Goal: Information Seeking & Learning: Learn about a topic

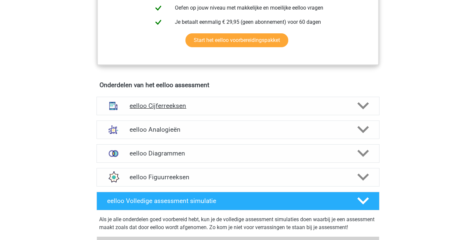
scroll to position [336, 0]
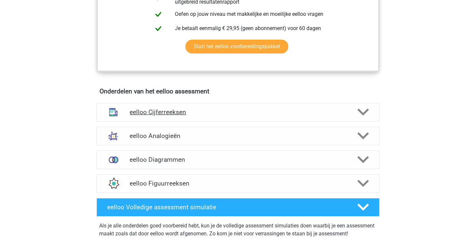
click at [203, 112] on div "eelloo Cijferreeksen" at bounding box center [237, 112] width 283 height 18
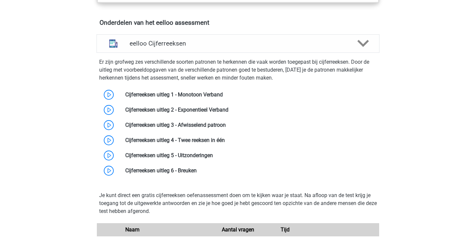
scroll to position [410, 0]
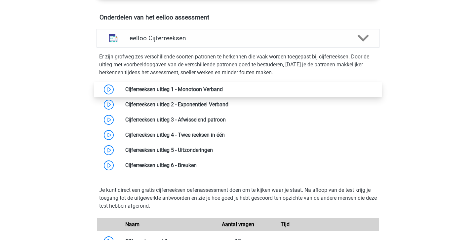
click at [223, 92] on link at bounding box center [223, 89] width 0 height 6
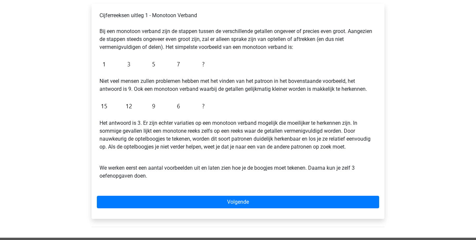
scroll to position [113, 0]
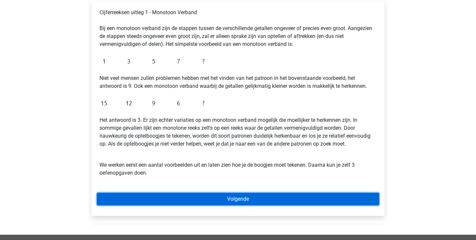
click at [214, 199] on link "Volgende" at bounding box center [238, 199] width 282 height 13
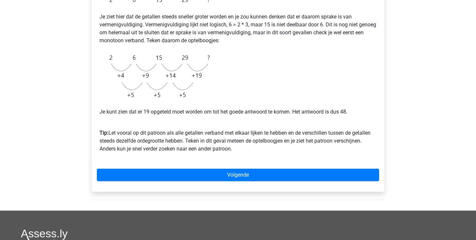
scroll to position [149, 0]
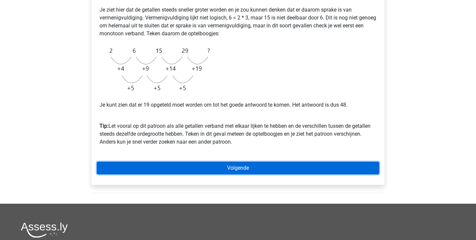
click at [176, 166] on link "Volgende" at bounding box center [238, 168] width 282 height 13
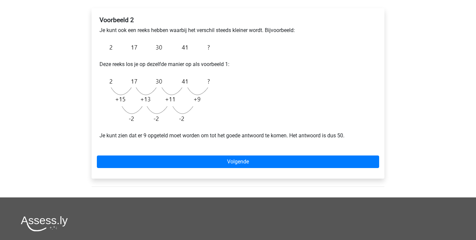
scroll to position [122, 0]
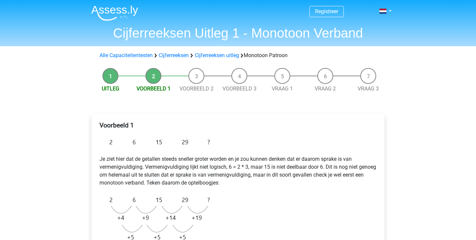
scroll to position [161, 0]
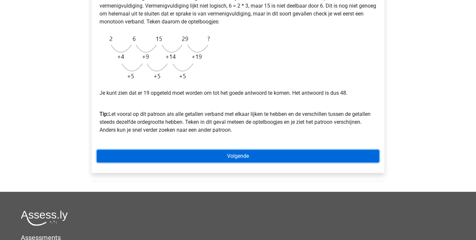
click at [233, 160] on link "Volgende" at bounding box center [238, 156] width 282 height 13
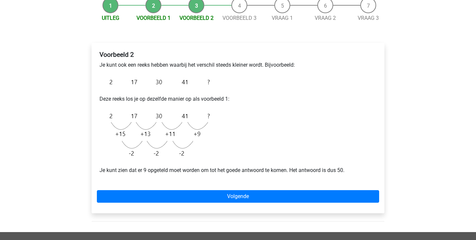
scroll to position [77, 0]
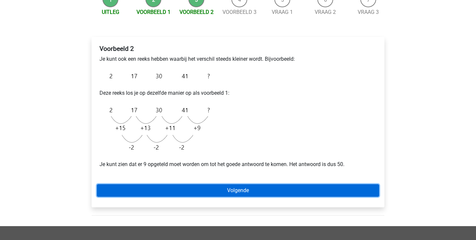
click at [233, 187] on link "Volgende" at bounding box center [238, 190] width 282 height 13
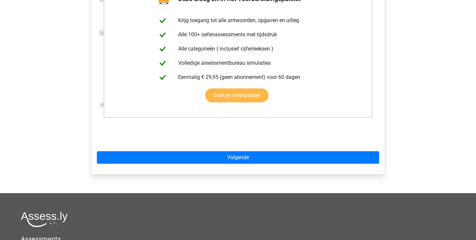
scroll to position [149, 0]
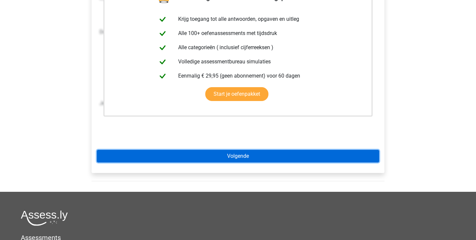
click at [220, 156] on link "Volgende" at bounding box center [238, 156] width 282 height 13
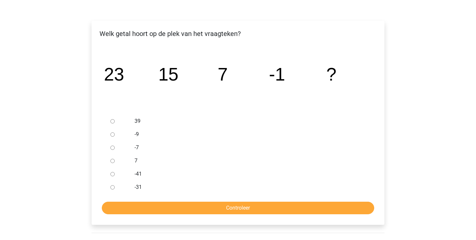
scroll to position [95, 0]
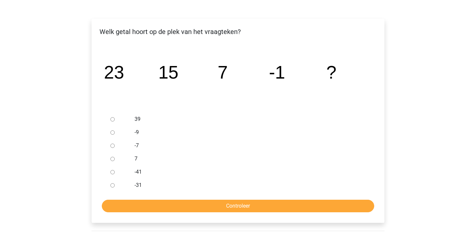
click at [113, 132] on input "-9" at bounding box center [112, 132] width 4 height 4
radio input "true"
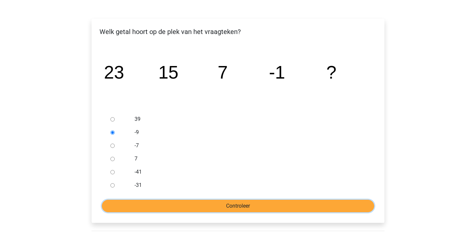
click at [217, 207] on input "Controleer" at bounding box center [238, 206] width 272 height 13
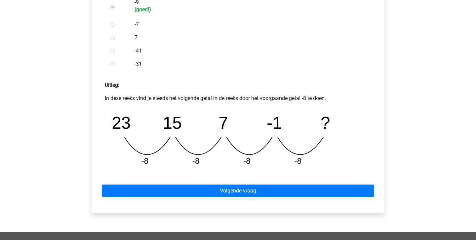
scroll to position [226, 0]
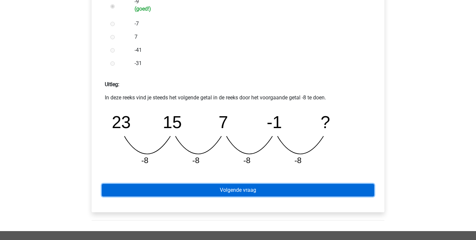
click at [224, 192] on link "Volgende vraag" at bounding box center [238, 190] width 272 height 13
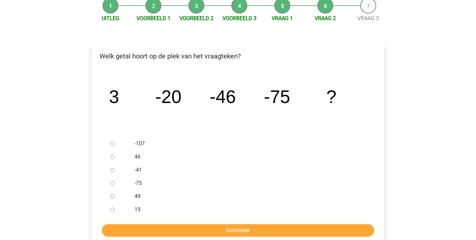
scroll to position [71, 0]
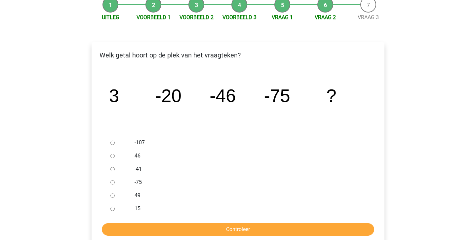
click at [117, 141] on div at bounding box center [119, 142] width 22 height 13
click at [114, 141] on input "-107" at bounding box center [112, 143] width 4 height 4
radio input "true"
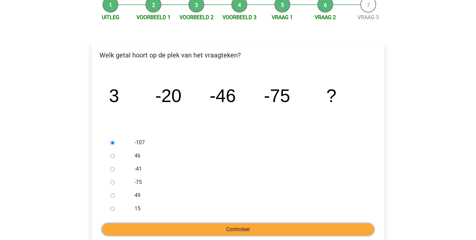
click at [220, 224] on input "Controleer" at bounding box center [238, 229] width 272 height 13
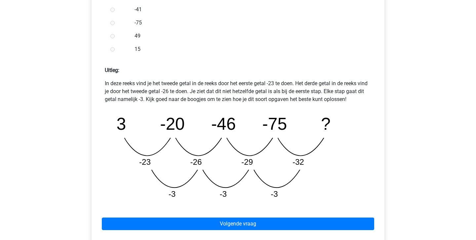
scroll to position [240, 0]
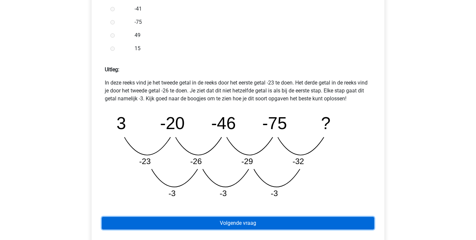
click at [221, 223] on link "Volgende vraag" at bounding box center [238, 223] width 272 height 13
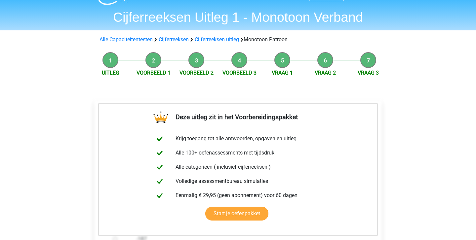
scroll to position [132, 0]
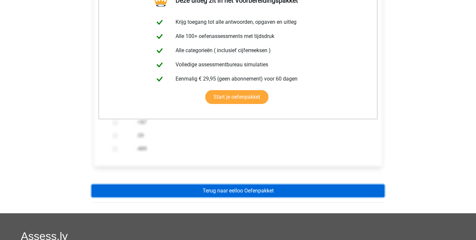
click at [232, 192] on link "Terug naar eelloo Oefenpakket" at bounding box center [237, 191] width 293 height 13
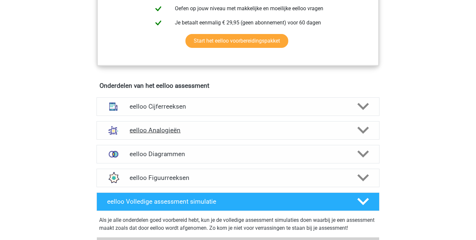
scroll to position [332, 0]
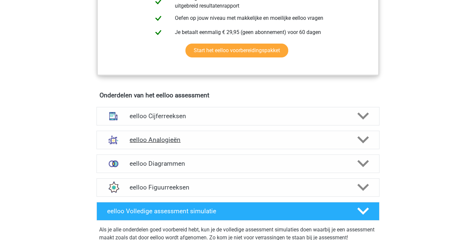
click at [247, 144] on h4 "eelloo Analogieën" at bounding box center [237, 140] width 216 height 8
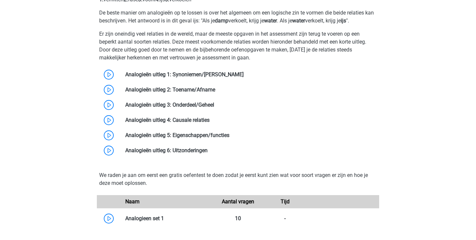
scroll to position [522, 0]
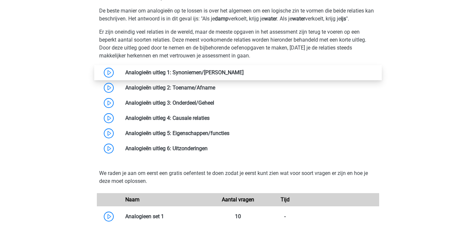
click at [243, 76] on link at bounding box center [243, 72] width 0 height 6
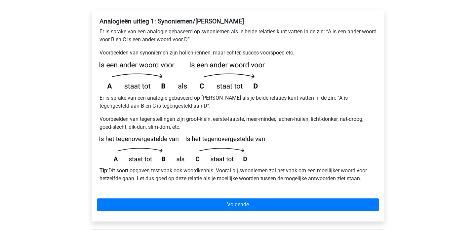
scroll to position [125, 0]
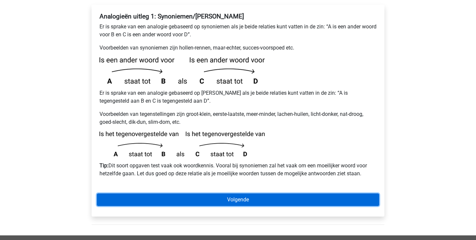
click at [186, 194] on link "Volgende" at bounding box center [238, 200] width 282 height 13
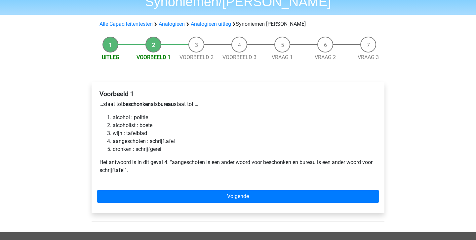
scroll to position [50, 0]
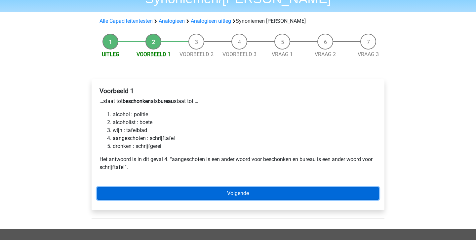
click at [199, 187] on link "Volgende" at bounding box center [238, 193] width 282 height 13
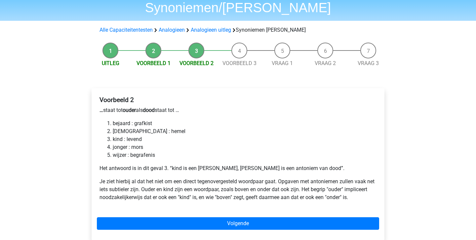
scroll to position [39, 0]
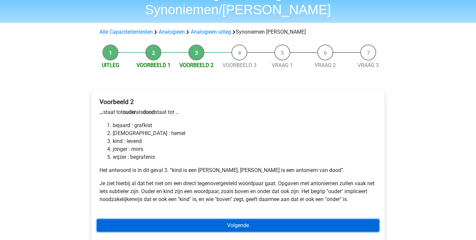
click at [216, 219] on link "Volgende" at bounding box center [238, 225] width 282 height 13
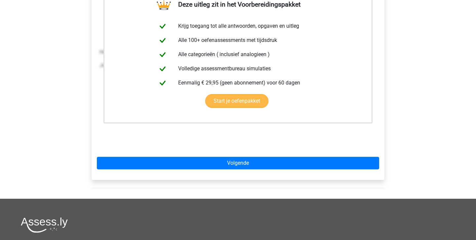
scroll to position [159, 0]
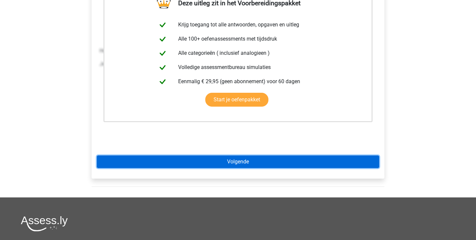
click at [221, 156] on link "Volgende" at bounding box center [238, 162] width 282 height 13
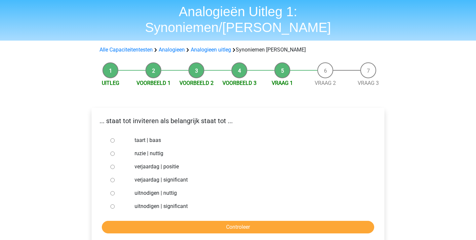
scroll to position [24, 0]
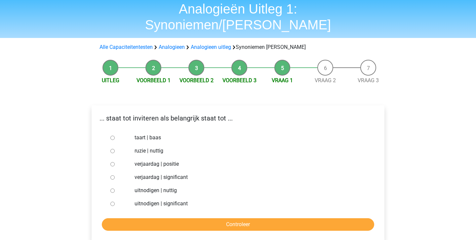
click at [113, 202] on input "uitnodigen | significant" at bounding box center [112, 204] width 4 height 4
radio input "true"
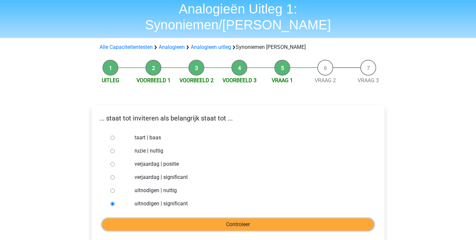
click at [197, 218] on input "Controleer" at bounding box center [238, 224] width 272 height 13
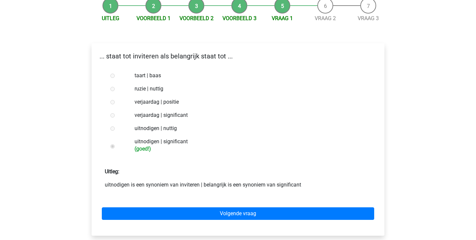
scroll to position [88, 0]
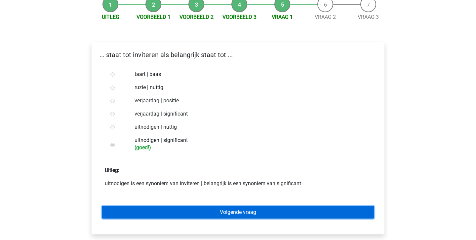
click at [212, 206] on link "Volgende vraag" at bounding box center [238, 212] width 272 height 13
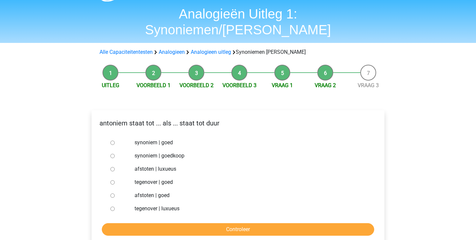
scroll to position [24, 0]
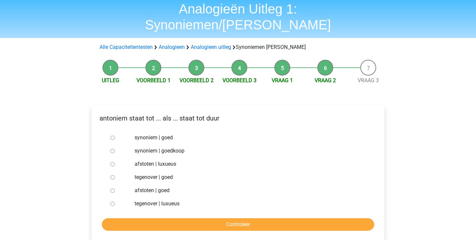
click at [112, 144] on div at bounding box center [119, 150] width 22 height 13
click at [112, 149] on input "synoniem | goedkoop" at bounding box center [112, 151] width 4 height 4
radio input "true"
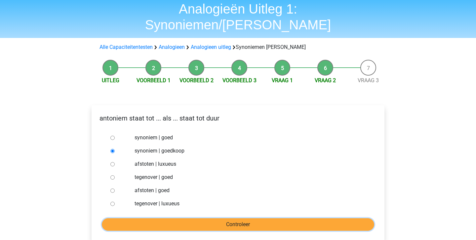
click at [239, 218] on input "Controleer" at bounding box center [238, 224] width 272 height 13
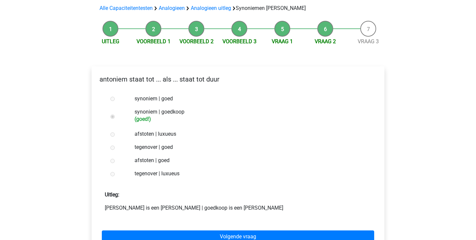
scroll to position [105, 0]
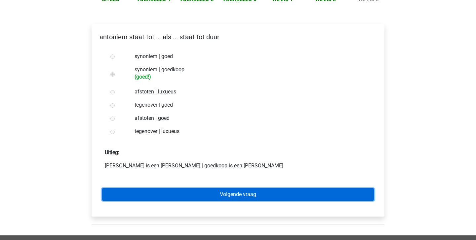
click at [229, 188] on link "Volgende vraag" at bounding box center [238, 194] width 272 height 13
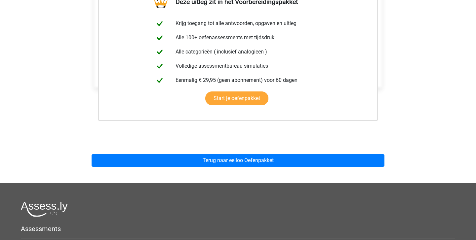
scroll to position [150, 0]
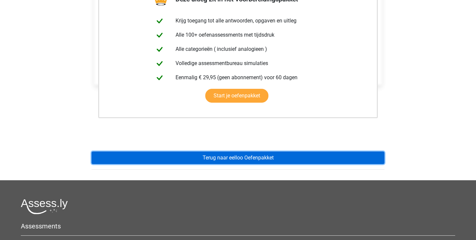
click at [229, 152] on link "Terug naar eelloo Oefenpakket" at bounding box center [237, 158] width 293 height 13
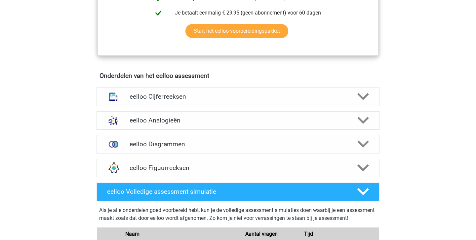
scroll to position [370, 0]
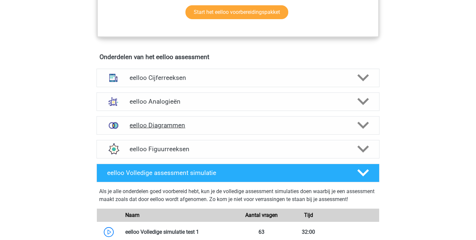
click at [174, 129] on h4 "eelloo Diagrammen" at bounding box center [237, 126] width 216 height 8
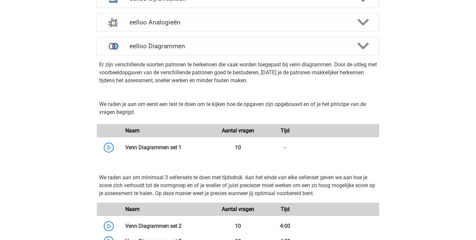
scroll to position [447, 0]
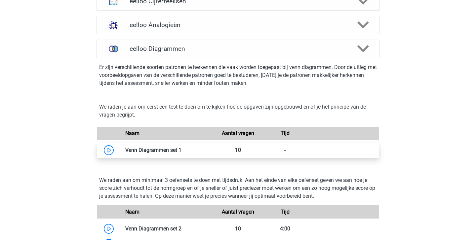
click at [181, 153] on link at bounding box center [181, 150] width 0 height 6
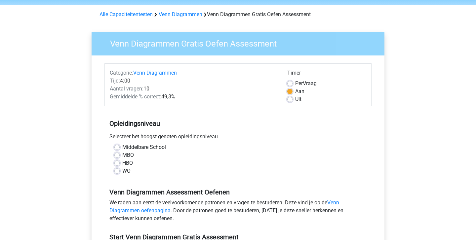
scroll to position [24, 0]
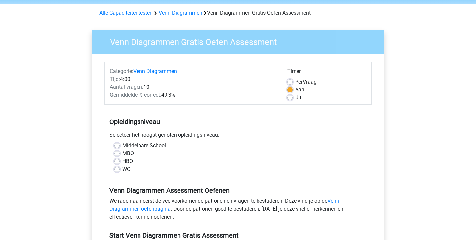
click at [122, 168] on label "WO" at bounding box center [126, 169] width 8 height 8
click at [118, 168] on input "WO" at bounding box center [116, 168] width 5 height 7
radio input "true"
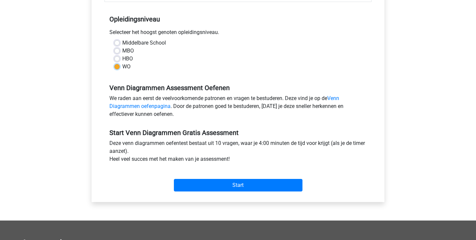
scroll to position [143, 0]
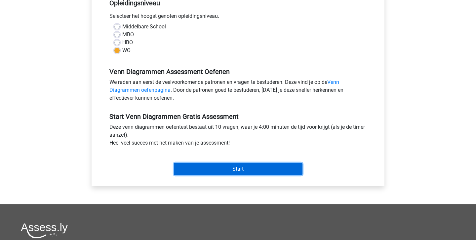
click at [221, 164] on input "Start" at bounding box center [238, 169] width 128 height 13
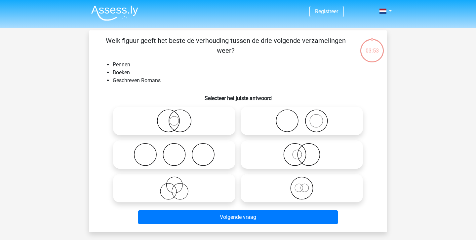
click at [286, 117] on icon at bounding box center [301, 120] width 117 height 23
click at [302, 117] on input "radio" at bounding box center [304, 115] width 4 height 4
radio input "true"
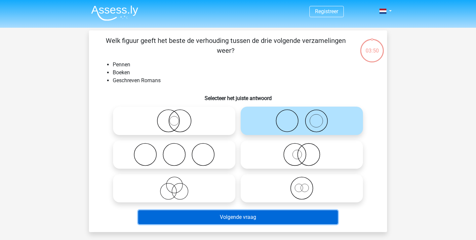
click at [237, 214] on button "Volgende vraag" at bounding box center [238, 217] width 200 height 14
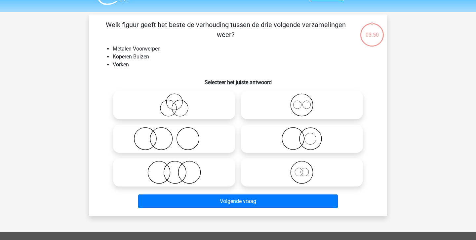
scroll to position [30, 0]
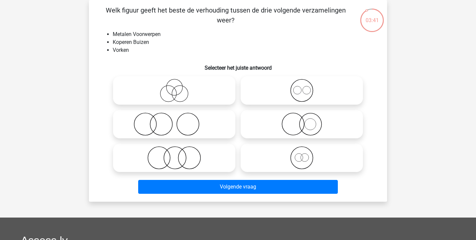
click at [294, 88] on icon at bounding box center [301, 90] width 117 height 23
click at [302, 87] on input "radio" at bounding box center [304, 85] width 4 height 4
radio input "true"
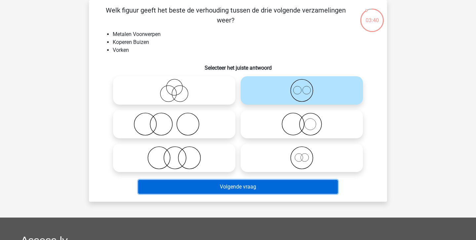
click at [237, 183] on button "Volgende vraag" at bounding box center [238, 187] width 200 height 14
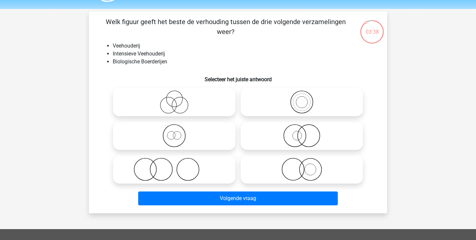
scroll to position [15, 0]
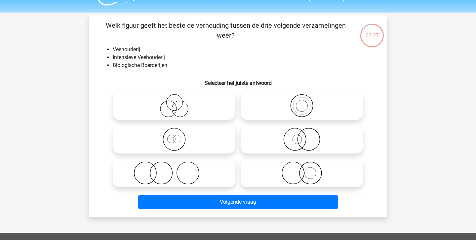
click at [297, 174] on icon at bounding box center [301, 173] width 117 height 23
click at [302, 170] on input "radio" at bounding box center [304, 167] width 4 height 4
radio input "true"
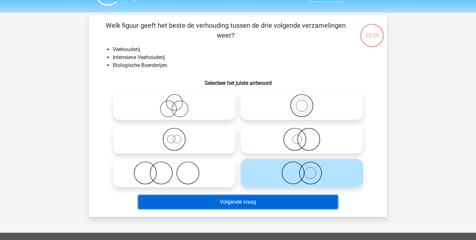
click at [264, 202] on button "Volgende vraag" at bounding box center [238, 202] width 200 height 14
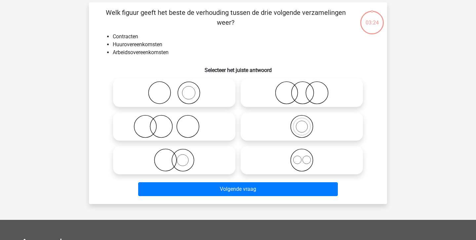
scroll to position [30, 0]
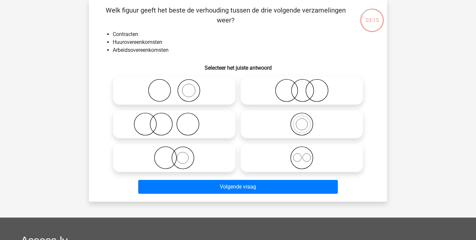
click at [259, 167] on icon at bounding box center [301, 157] width 117 height 23
click at [302, 155] on input "radio" at bounding box center [304, 152] width 4 height 4
radio input "true"
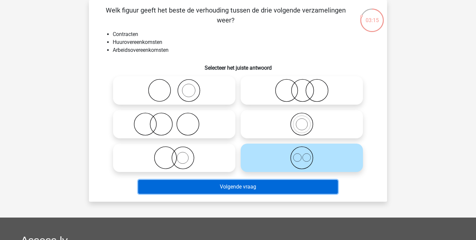
click at [238, 186] on button "Volgende vraag" at bounding box center [238, 187] width 200 height 14
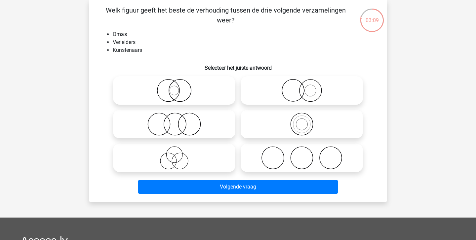
click at [173, 148] on icon at bounding box center [174, 157] width 117 height 23
click at [174, 150] on input "radio" at bounding box center [176, 152] width 4 height 4
radio input "true"
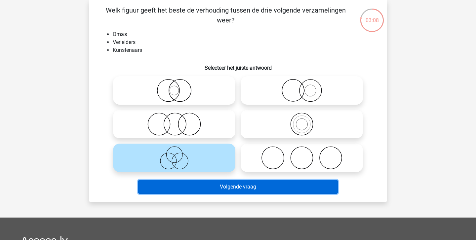
click at [235, 189] on button "Volgende vraag" at bounding box center [238, 187] width 200 height 14
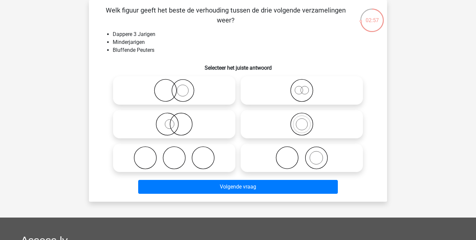
click at [301, 90] on icon at bounding box center [301, 90] width 117 height 23
click at [302, 87] on input "radio" at bounding box center [304, 85] width 4 height 4
radio input "true"
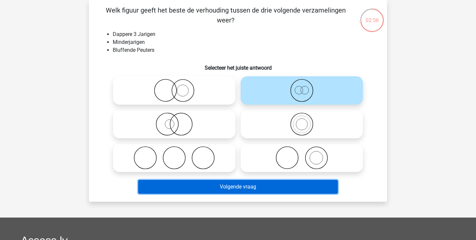
click at [258, 184] on button "Volgende vraag" at bounding box center [238, 187] width 200 height 14
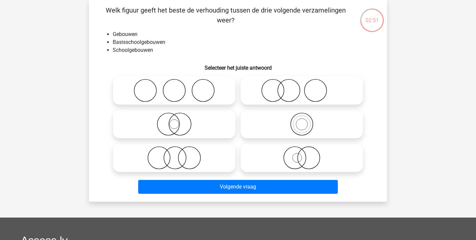
click at [279, 124] on icon at bounding box center [301, 124] width 117 height 23
click at [302, 121] on input "radio" at bounding box center [304, 119] width 4 height 4
radio input "true"
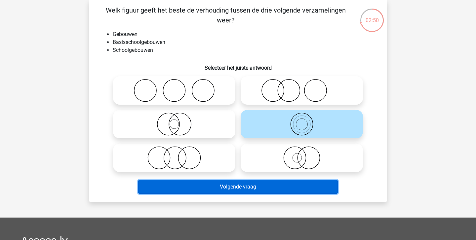
click at [238, 182] on button "Volgende vraag" at bounding box center [238, 187] width 200 height 14
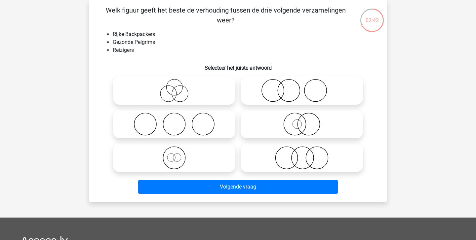
click at [187, 156] on icon at bounding box center [174, 157] width 117 height 23
click at [178, 155] on input "radio" at bounding box center [176, 152] width 4 height 4
radio input "true"
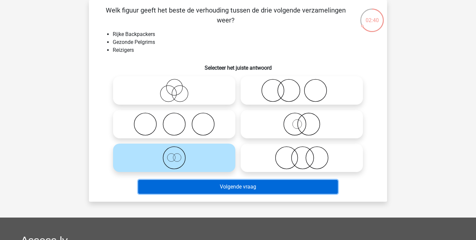
click at [231, 186] on button "Volgende vraag" at bounding box center [238, 187] width 200 height 14
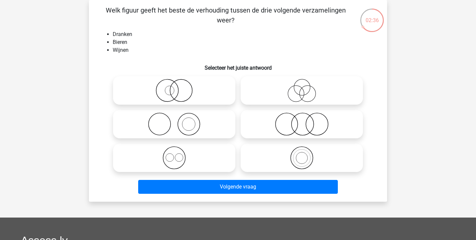
click at [181, 149] on circle at bounding box center [174, 158] width 22 height 22
click at [178, 150] on input "radio" at bounding box center [176, 152] width 4 height 4
radio input "true"
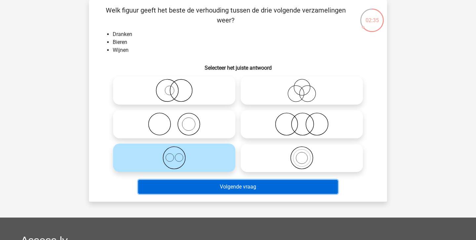
click at [227, 183] on button "Volgende vraag" at bounding box center [238, 187] width 200 height 14
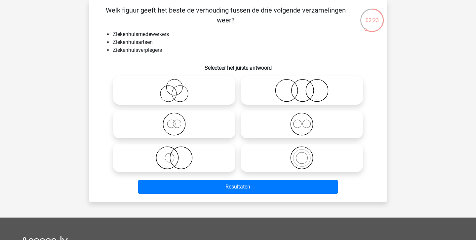
click at [288, 125] on icon at bounding box center [301, 124] width 117 height 23
click at [302, 121] on input "radio" at bounding box center [304, 119] width 4 height 4
radio input "true"
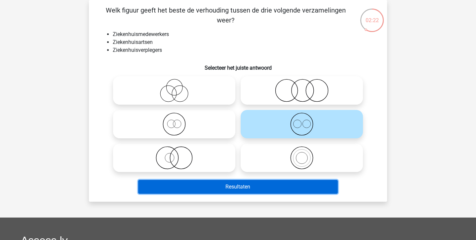
click at [246, 190] on button "Resultaten" at bounding box center [238, 187] width 200 height 14
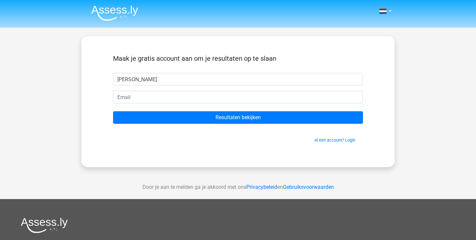
type input "[PERSON_NAME]"
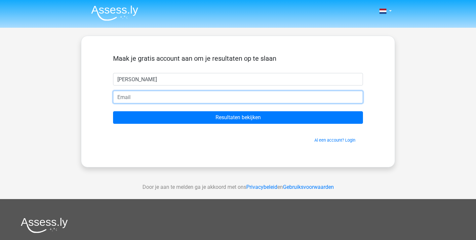
click at [207, 96] on input "email" at bounding box center [238, 97] width 250 height 13
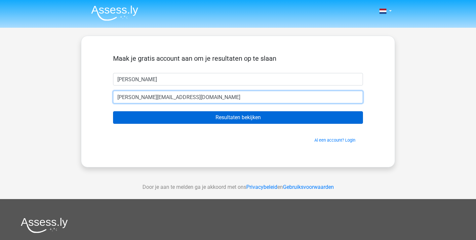
type input "gerrit@gmail.com"
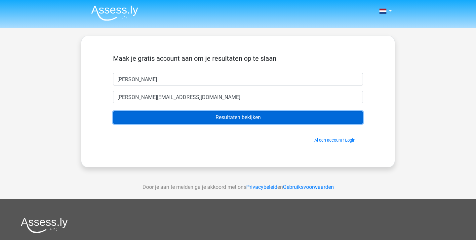
click at [242, 116] on input "Resultaten bekijken" at bounding box center [238, 117] width 250 height 13
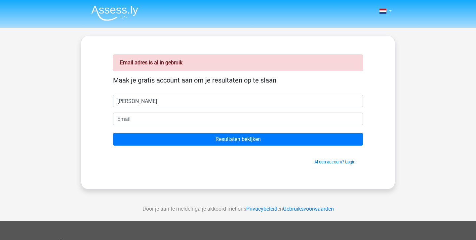
type input "[PERSON_NAME]"
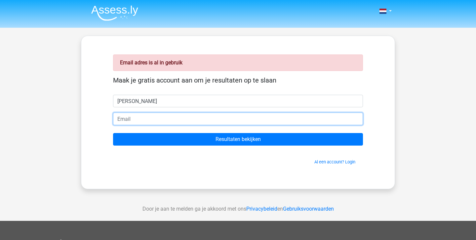
click at [131, 119] on input "email" at bounding box center [238, 119] width 250 height 13
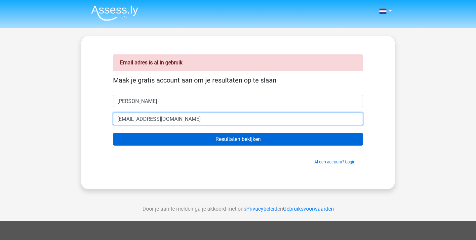
type input "[EMAIL_ADDRESS][DOMAIN_NAME]"
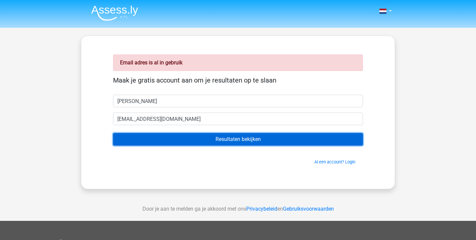
click at [162, 142] on input "Resultaten bekijken" at bounding box center [238, 139] width 250 height 13
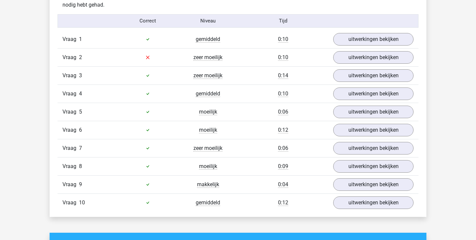
scroll to position [546, 0]
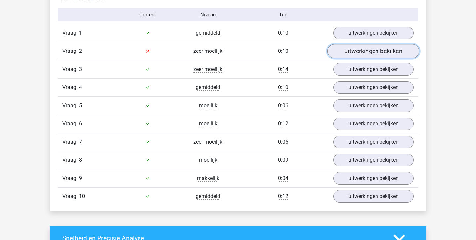
click at [342, 50] on link "uitwerkingen bekijken" at bounding box center [373, 51] width 92 height 15
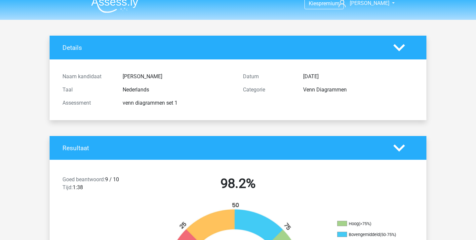
scroll to position [0, 0]
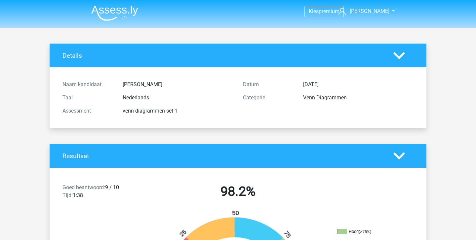
click at [114, 8] on img at bounding box center [114, 13] width 47 height 16
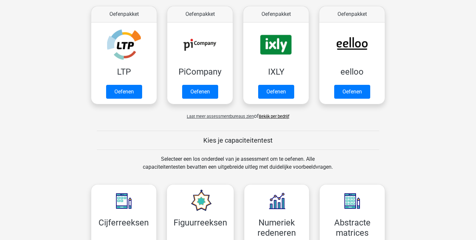
scroll to position [124, 0]
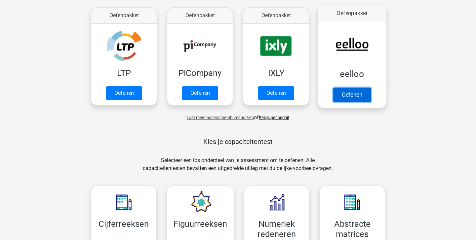
click at [359, 88] on link "Oefenen" at bounding box center [352, 95] width 38 height 15
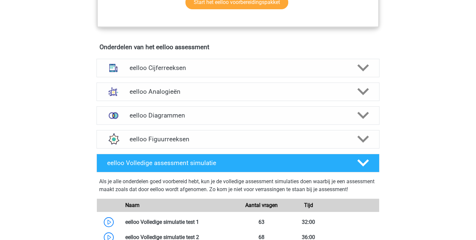
scroll to position [386, 0]
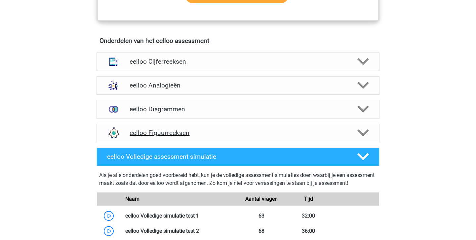
click at [193, 137] on h4 "eelloo Figuurreeksen" at bounding box center [237, 133] width 216 height 8
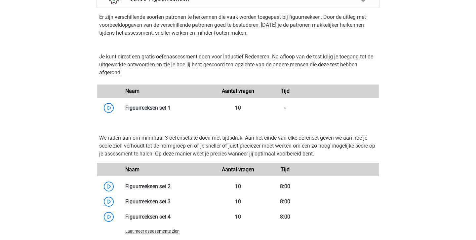
scroll to position [553, 0]
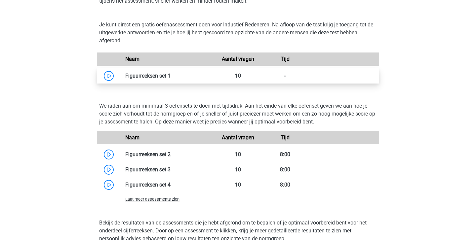
click at [170, 79] on link at bounding box center [170, 76] width 0 height 6
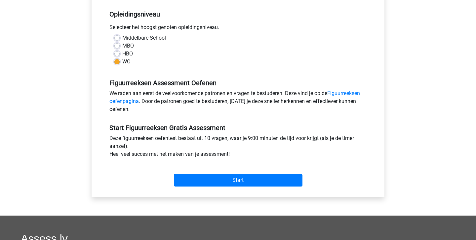
scroll to position [136, 0]
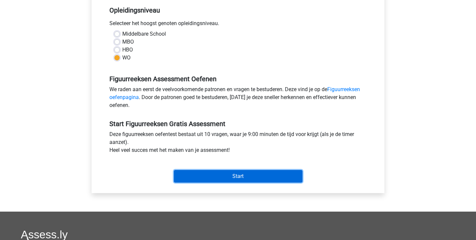
click at [225, 175] on input "Start" at bounding box center [238, 176] width 128 height 13
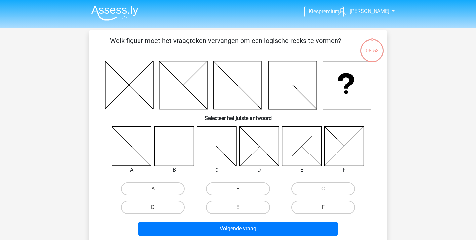
click at [181, 157] on icon at bounding box center [173, 145] width 39 height 39
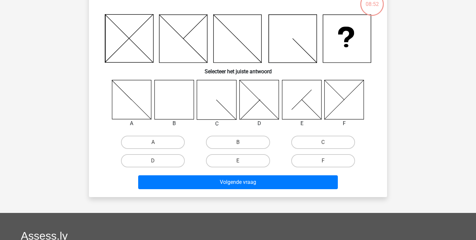
scroll to position [56, 0]
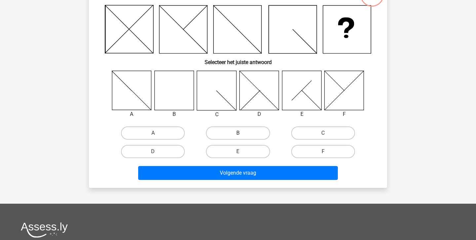
click at [224, 130] on label "B" at bounding box center [238, 132] width 64 height 13
click at [238, 133] on input "B" at bounding box center [240, 135] width 4 height 4
radio input "true"
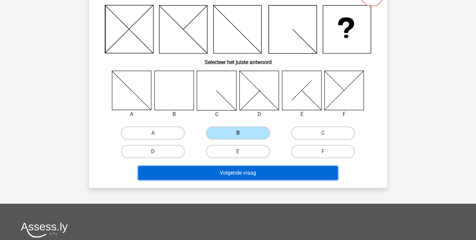
click at [218, 170] on button "Volgende vraag" at bounding box center [238, 173] width 200 height 14
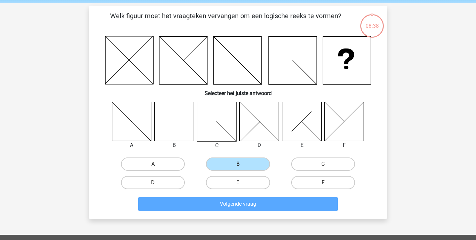
scroll to position [0, 0]
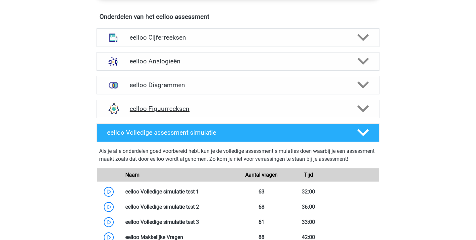
scroll to position [417, 0]
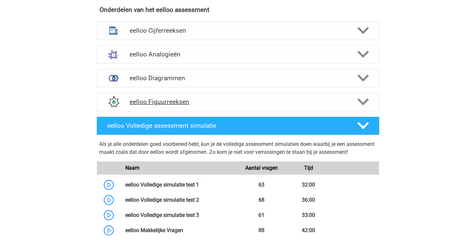
click at [170, 106] on h4 "eelloo Figuurreeksen" at bounding box center [237, 102] width 216 height 8
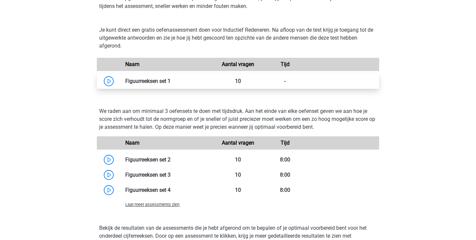
scroll to position [553, 0]
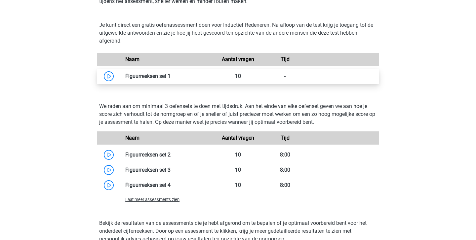
click at [170, 79] on link at bounding box center [170, 76] width 0 height 6
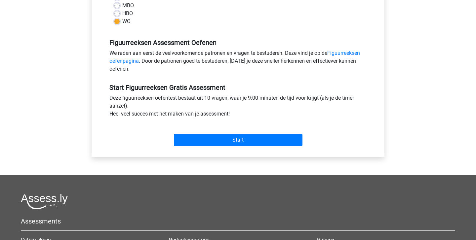
scroll to position [173, 0]
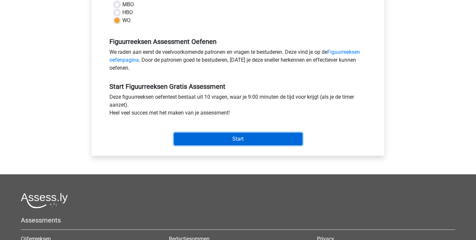
click at [226, 135] on input "Start" at bounding box center [238, 139] width 128 height 13
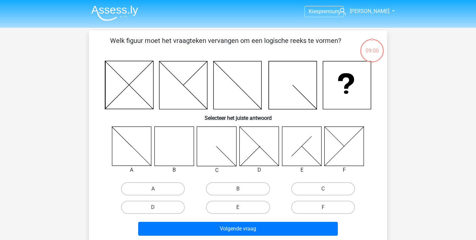
click at [172, 140] on icon at bounding box center [173, 145] width 39 height 39
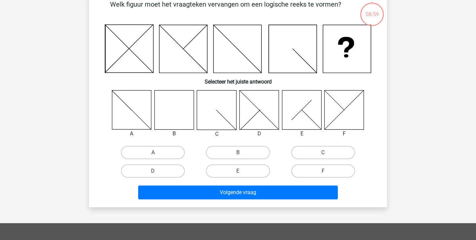
scroll to position [48, 0]
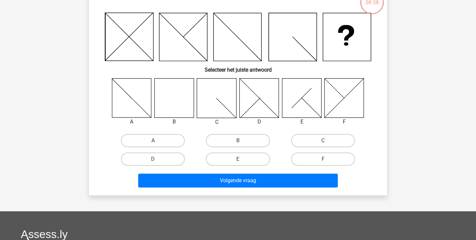
click at [246, 133] on div "B" at bounding box center [237, 140] width 85 height 18
click at [246, 141] on label "B" at bounding box center [238, 140] width 64 height 13
click at [242, 141] on input "B" at bounding box center [240, 143] width 4 height 4
radio input "true"
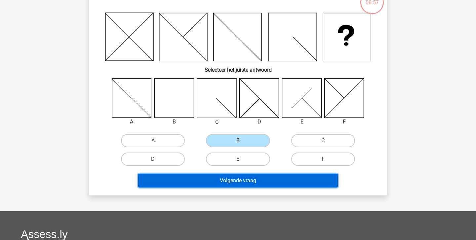
click at [238, 176] on button "Volgende vraag" at bounding box center [238, 181] width 200 height 14
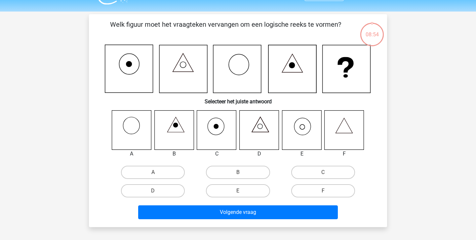
scroll to position [30, 0]
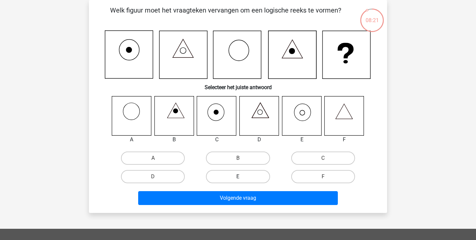
click at [242, 172] on label "E" at bounding box center [238, 176] width 64 height 13
click at [242, 177] on input "E" at bounding box center [240, 179] width 4 height 4
radio input "true"
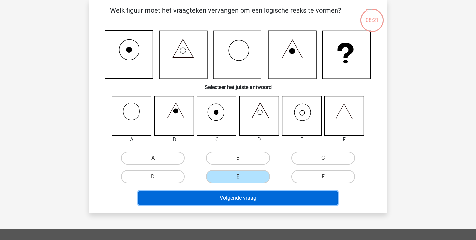
click at [245, 195] on button "Volgende vraag" at bounding box center [238, 198] width 200 height 14
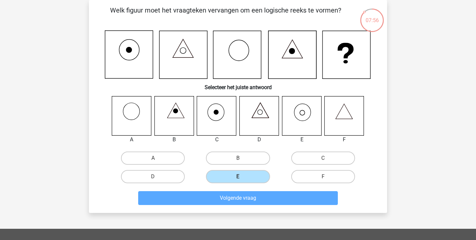
scroll to position [0, 0]
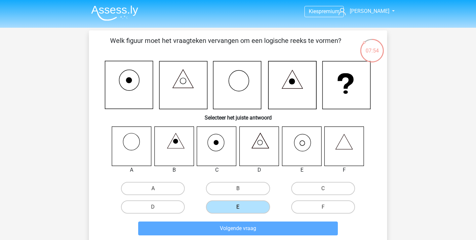
click at [111, 12] on img at bounding box center [114, 13] width 47 height 16
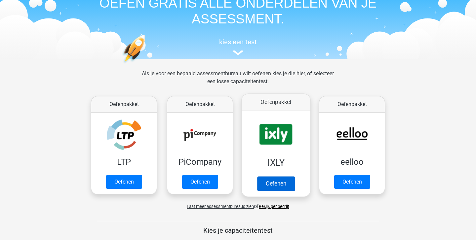
scroll to position [58, 0]
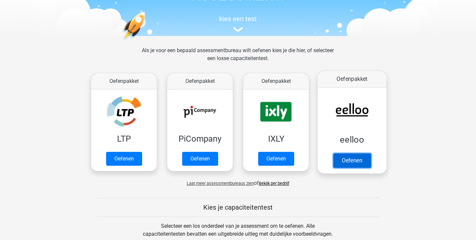
click at [351, 159] on link "Oefenen" at bounding box center [352, 160] width 38 height 15
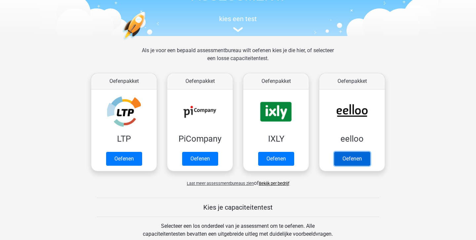
scroll to position [0, 0]
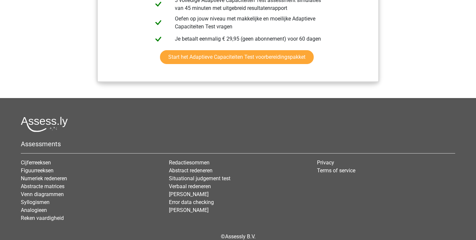
scroll to position [827, 0]
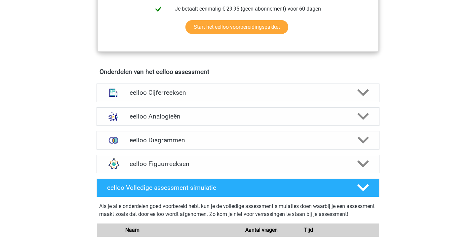
scroll to position [356, 0]
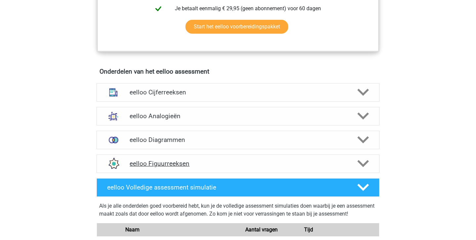
click at [188, 166] on h4 "eelloo Figuurreeksen" at bounding box center [237, 164] width 216 height 8
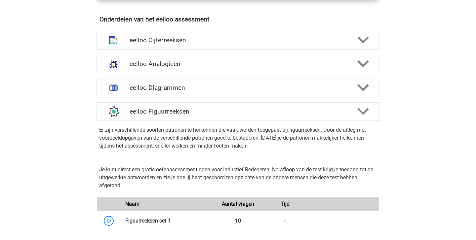
scroll to position [414, 0]
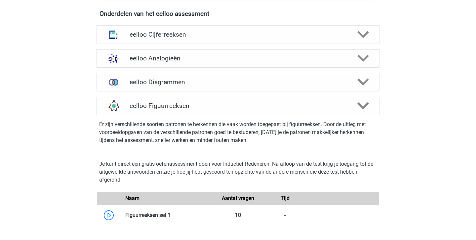
click at [181, 38] on h4 "eelloo Cijferreeksen" at bounding box center [237, 35] width 216 height 8
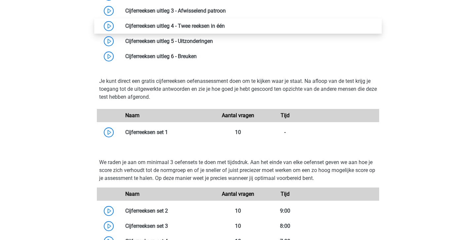
scroll to position [530, 0]
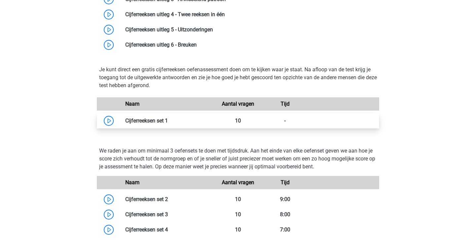
click at [168, 124] on link at bounding box center [168, 121] width 0 height 6
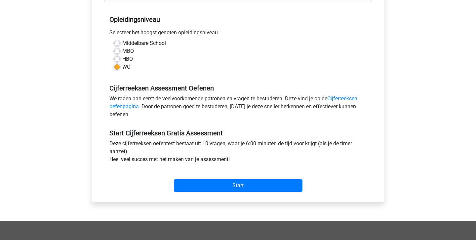
scroll to position [143, 0]
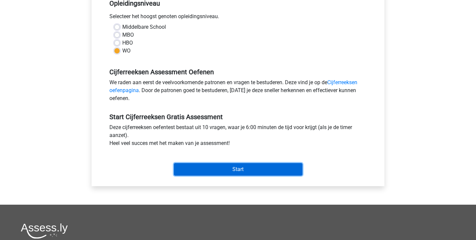
click at [216, 172] on input "Start" at bounding box center [238, 169] width 128 height 13
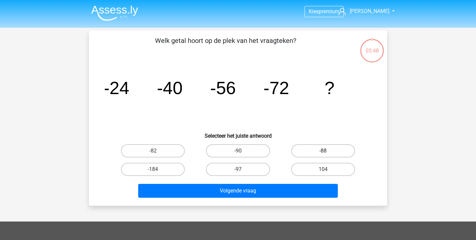
click at [332, 152] on label "-88" at bounding box center [323, 150] width 64 height 13
click at [327, 152] on input "-88" at bounding box center [325, 153] width 4 height 4
radio input "true"
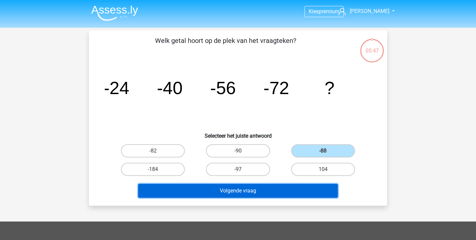
click at [251, 188] on button "Volgende vraag" at bounding box center [238, 191] width 200 height 14
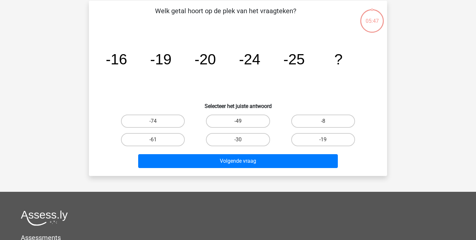
scroll to position [30, 0]
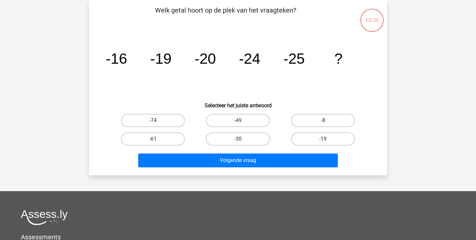
click at [224, 139] on label "-30" at bounding box center [238, 138] width 64 height 13
click at [238, 139] on input "-30" at bounding box center [240, 141] width 4 height 4
radio input "true"
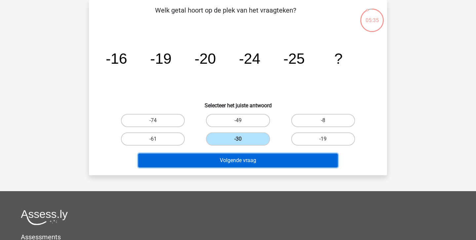
click at [229, 160] on button "Volgende vraag" at bounding box center [238, 161] width 200 height 14
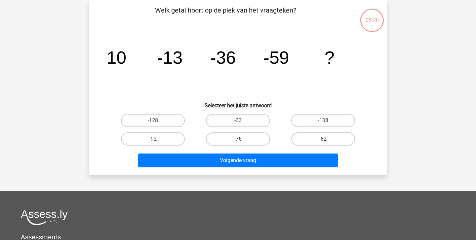
click at [310, 136] on label "-82" at bounding box center [323, 138] width 64 height 13
click at [323, 139] on input "-82" at bounding box center [325, 141] width 4 height 4
radio input "true"
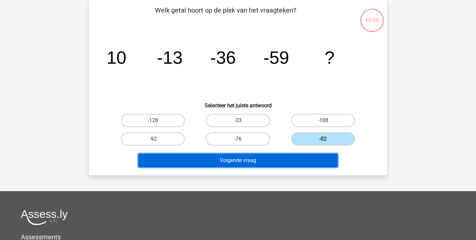
click at [263, 156] on button "Volgende vraag" at bounding box center [238, 161] width 200 height 14
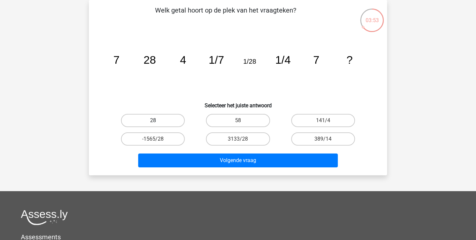
click at [170, 117] on label "28" at bounding box center [153, 120] width 64 height 13
click at [157, 121] on input "28" at bounding box center [155, 123] width 4 height 4
radio input "true"
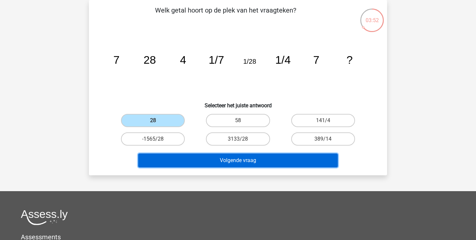
click at [226, 163] on button "Volgende vraag" at bounding box center [238, 161] width 200 height 14
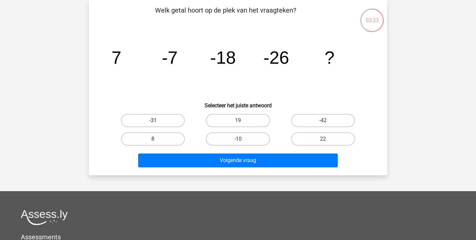
click at [160, 122] on label "-31" at bounding box center [153, 120] width 64 height 13
click at [157, 122] on input "-31" at bounding box center [155, 123] width 4 height 4
radio input "true"
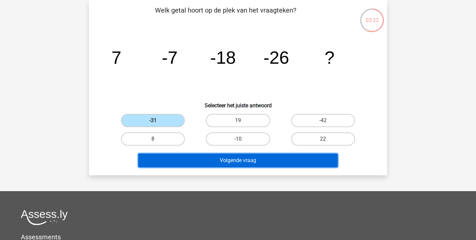
click at [211, 161] on button "Volgende vraag" at bounding box center [238, 161] width 200 height 14
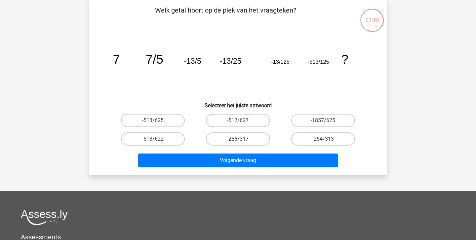
click at [238, 144] on label "-256/317" at bounding box center [238, 138] width 64 height 13
click at [238, 143] on input "-256/317" at bounding box center [240, 141] width 4 height 4
radio input "true"
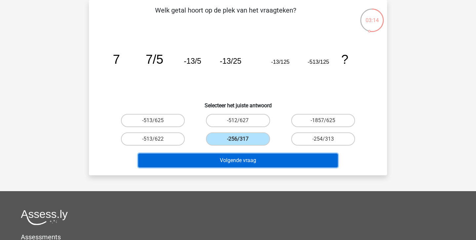
click at [238, 158] on button "Volgende vraag" at bounding box center [238, 161] width 200 height 14
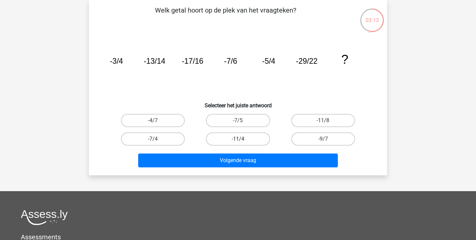
click at [244, 141] on label "-11/4" at bounding box center [238, 138] width 64 height 13
click at [242, 141] on input "-11/4" at bounding box center [240, 141] width 4 height 4
radio input "true"
click at [240, 152] on div "Volgende vraag" at bounding box center [237, 159] width 277 height 22
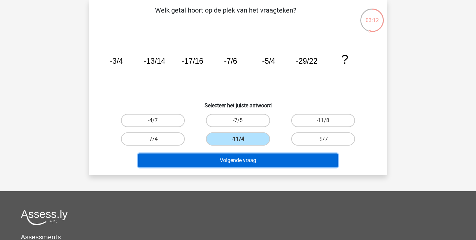
click at [237, 157] on button "Volgende vraag" at bounding box center [238, 161] width 200 height 14
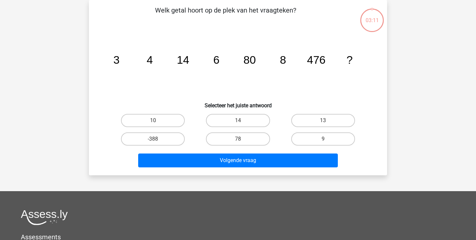
click at [232, 128] on div "14" at bounding box center [237, 120] width 85 height 18
click at [244, 126] on label "14" at bounding box center [238, 120] width 64 height 13
click at [242, 125] on input "14" at bounding box center [240, 123] width 4 height 4
radio input "true"
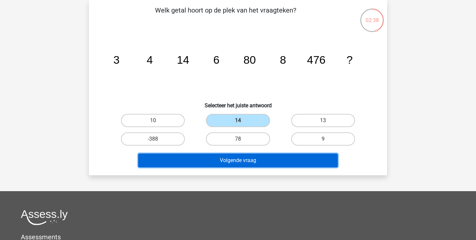
click at [240, 160] on button "Volgende vraag" at bounding box center [238, 161] width 200 height 14
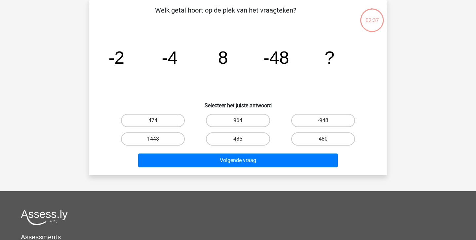
scroll to position [0, 0]
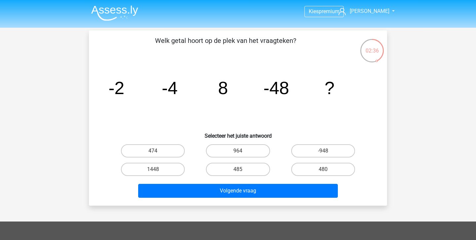
click at [108, 7] on img at bounding box center [114, 13] width 47 height 16
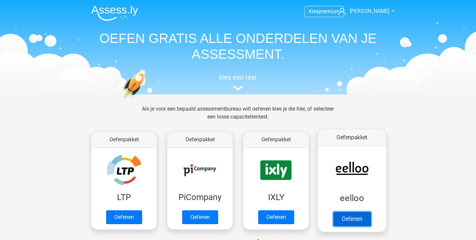
click at [349, 221] on link "Oefenen" at bounding box center [352, 219] width 38 height 15
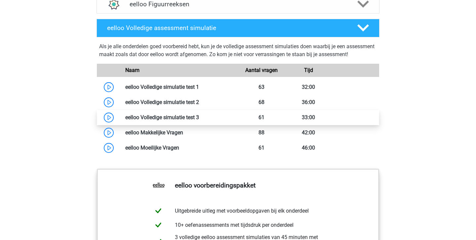
scroll to position [512, 0]
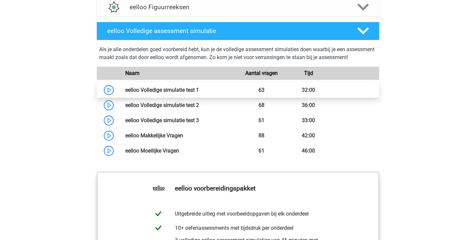
click at [199, 93] on link at bounding box center [199, 90] width 0 height 6
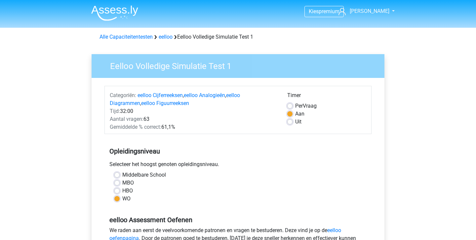
click at [122, 192] on label "HBO" at bounding box center [127, 191] width 11 height 8
click at [115, 192] on input "HBO" at bounding box center [116, 190] width 5 height 7
radio input "true"
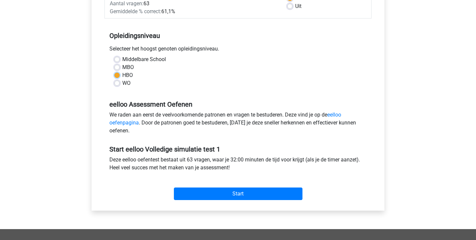
scroll to position [116, 0]
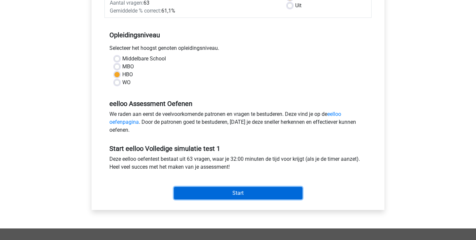
click at [244, 192] on input "Start" at bounding box center [238, 193] width 128 height 13
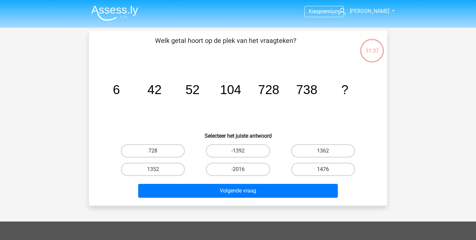
click at [317, 168] on label "1476" at bounding box center [323, 169] width 64 height 13
click at [323, 169] on input "1476" at bounding box center [325, 171] width 4 height 4
radio input "true"
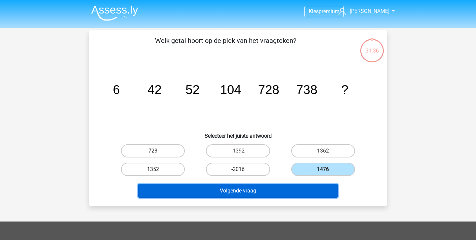
click at [254, 187] on button "Volgende vraag" at bounding box center [238, 191] width 200 height 14
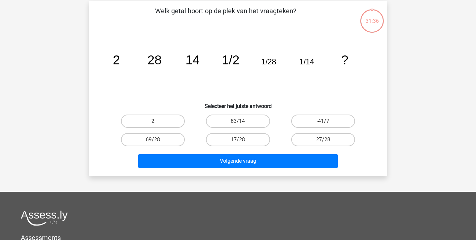
scroll to position [30, 0]
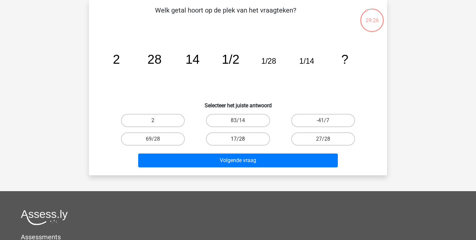
click at [241, 138] on label "17/28" at bounding box center [238, 138] width 64 height 13
click at [241, 139] on input "17/28" at bounding box center [240, 141] width 4 height 4
radio input "true"
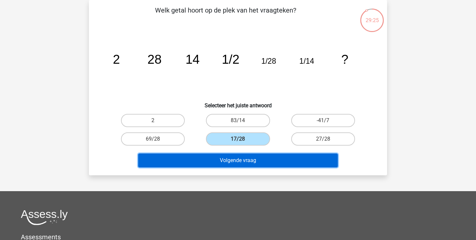
click at [245, 162] on button "Volgende vraag" at bounding box center [238, 161] width 200 height 14
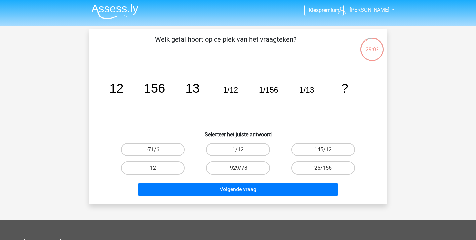
scroll to position [0, 0]
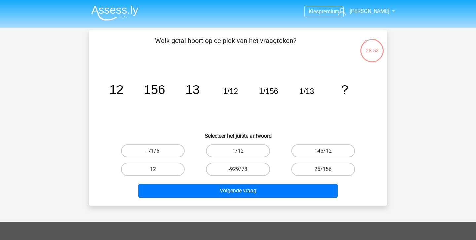
click at [250, 154] on label "1/12" at bounding box center [238, 150] width 64 height 13
click at [242, 154] on input "1/12" at bounding box center [240, 153] width 4 height 4
radio input "true"
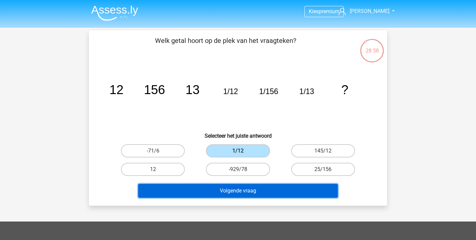
click at [252, 188] on button "Volgende vraag" at bounding box center [238, 191] width 200 height 14
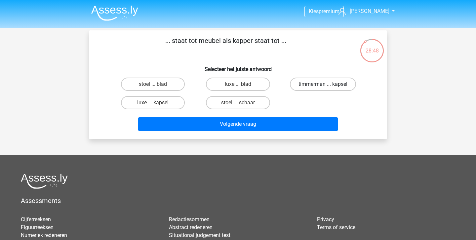
click at [332, 84] on label "timmerman ... kapsel" at bounding box center [323, 84] width 66 height 13
click at [327, 84] on input "timmerman ... kapsel" at bounding box center [325, 86] width 4 height 4
radio input "true"
click at [273, 117] on div "Volgende vraag" at bounding box center [237, 123] width 277 height 22
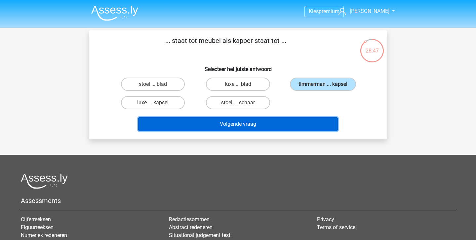
click at [254, 117] on button "Volgende vraag" at bounding box center [238, 124] width 200 height 14
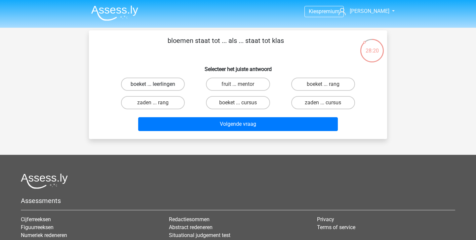
click at [157, 81] on label "boeket ... leerlingen" at bounding box center [153, 84] width 64 height 13
click at [157, 84] on input "boeket ... leerlingen" at bounding box center [155, 86] width 4 height 4
radio input "true"
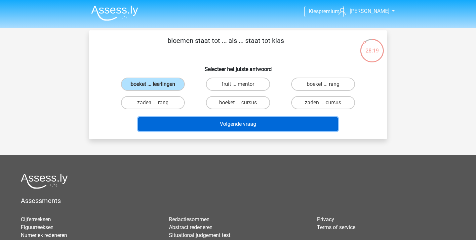
click at [224, 124] on button "Volgende vraag" at bounding box center [238, 124] width 200 height 14
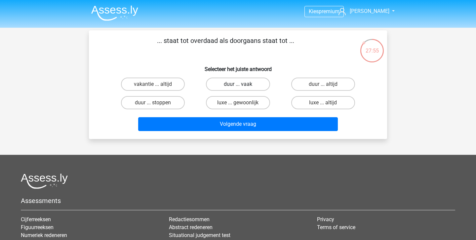
click at [261, 84] on label "duur ... vaak" at bounding box center [238, 84] width 64 height 13
click at [242, 84] on input "duur ... vaak" at bounding box center [240, 86] width 4 height 4
radio input "true"
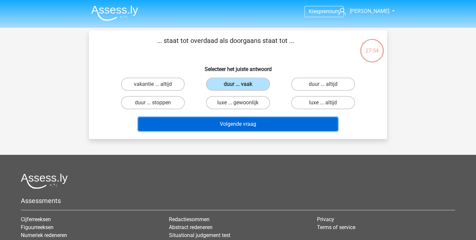
click at [247, 124] on button "Volgende vraag" at bounding box center [238, 124] width 200 height 14
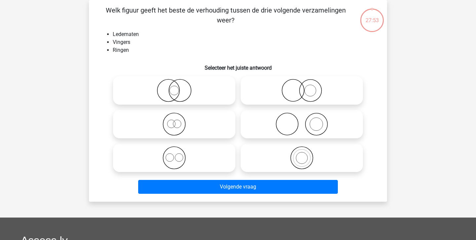
scroll to position [4, 0]
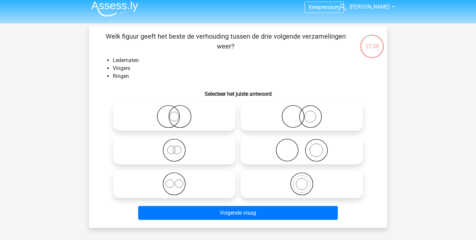
click at [315, 149] on icon at bounding box center [301, 150] width 117 height 23
click at [306, 147] on input "radio" at bounding box center [304, 145] width 4 height 4
radio input "true"
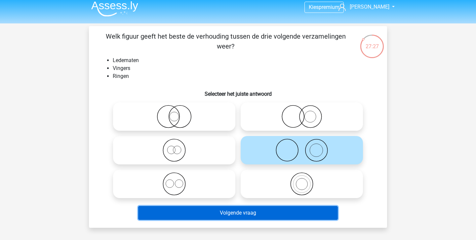
click at [253, 209] on button "Volgende vraag" at bounding box center [238, 213] width 200 height 14
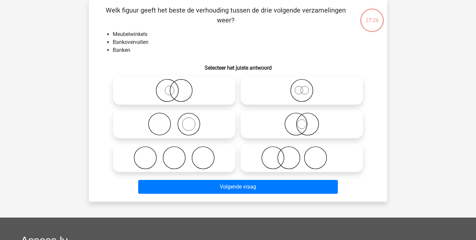
scroll to position [5, 0]
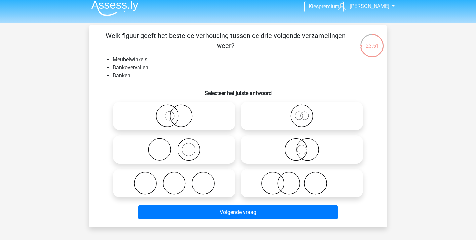
click at [188, 187] on icon at bounding box center [174, 183] width 117 height 23
click at [178, 180] on input "radio" at bounding box center [176, 178] width 4 height 4
radio input "true"
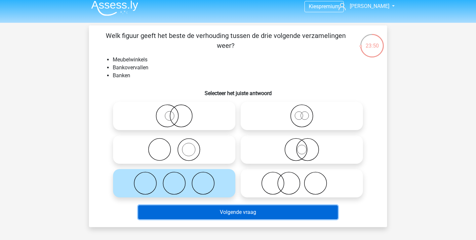
click at [222, 208] on button "Volgende vraag" at bounding box center [238, 212] width 200 height 14
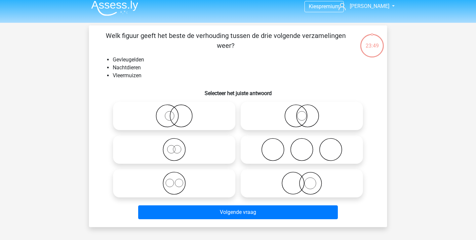
scroll to position [30, 0]
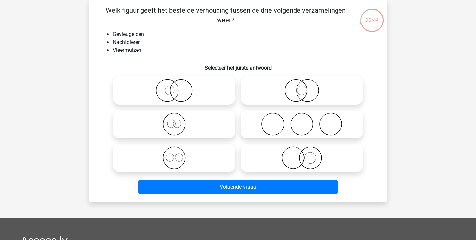
click at [232, 112] on label at bounding box center [174, 124] width 122 height 28
click at [178, 117] on input "radio" at bounding box center [176, 119] width 4 height 4
radio input "true"
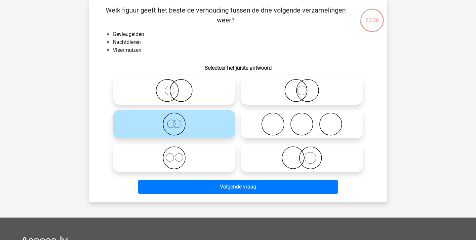
click at [280, 89] on icon at bounding box center [301, 90] width 117 height 23
click at [302, 87] on input "radio" at bounding box center [304, 85] width 4 height 4
radio input "true"
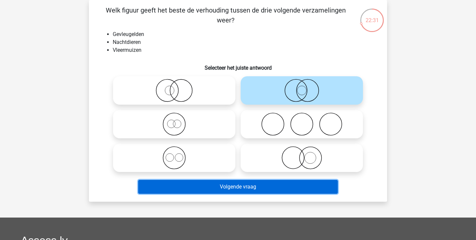
click at [252, 182] on button "Volgende vraag" at bounding box center [238, 187] width 200 height 14
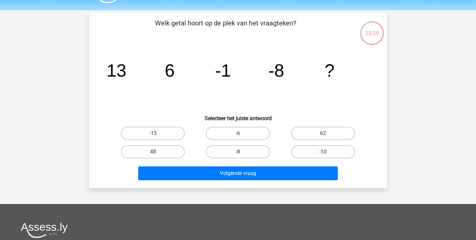
scroll to position [15, 0]
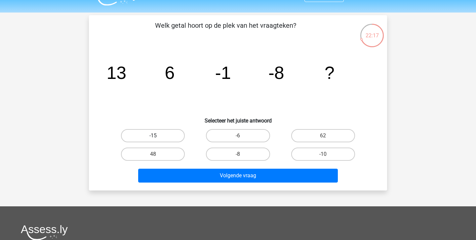
click at [172, 135] on label "-15" at bounding box center [153, 135] width 64 height 13
click at [157, 136] on input "-15" at bounding box center [155, 138] width 4 height 4
radio input "true"
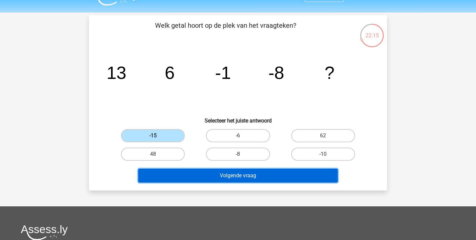
click at [209, 173] on button "Volgende vraag" at bounding box center [238, 176] width 200 height 14
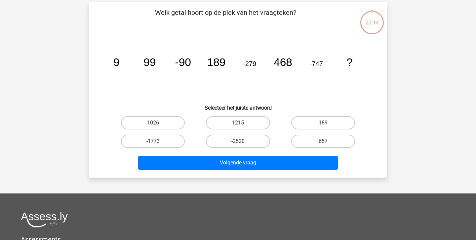
scroll to position [30, 0]
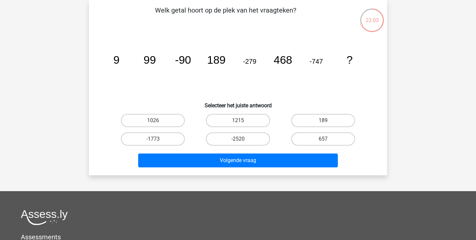
click at [188, 68] on icon "image/svg+xml 9 99 -90 189 -279 468 -747 ?" at bounding box center [238, 63] width 266 height 67
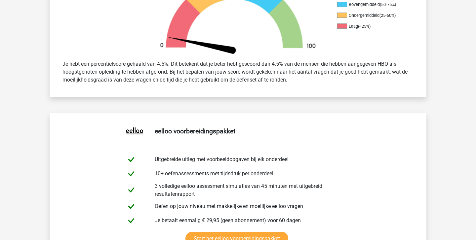
scroll to position [171, 0]
